Goal: Transaction & Acquisition: Purchase product/service

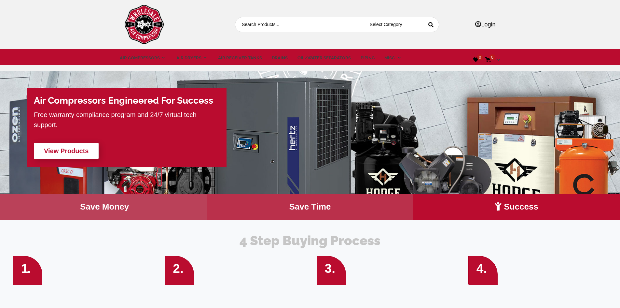
drag, startPoint x: 273, startPoint y: 58, endPoint x: 276, endPoint y: 58, distance: 3.9
click at [273, 58] on link "Drains" at bounding box center [280, 58] width 16 height 7
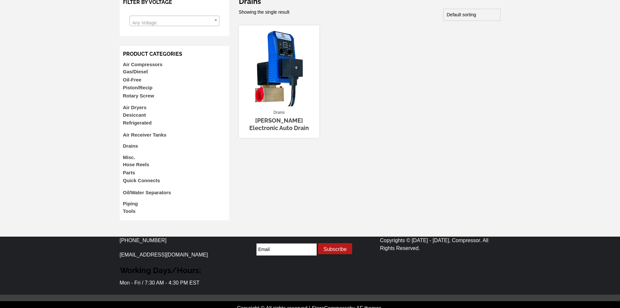
scroll to position [98, 0]
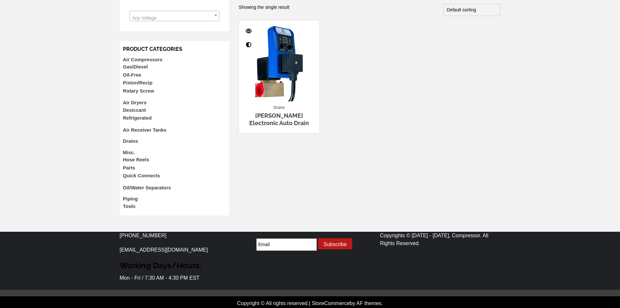
click at [281, 65] on img at bounding box center [279, 61] width 81 height 81
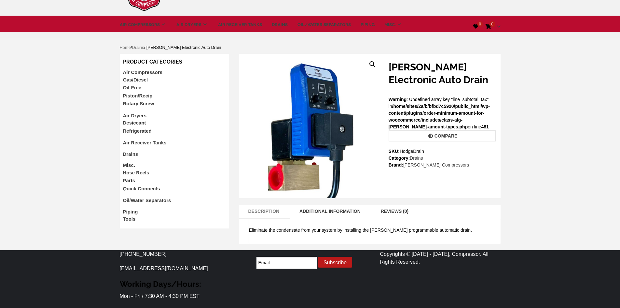
scroll to position [21, 0]
